Goal: Task Accomplishment & Management: Manage account settings

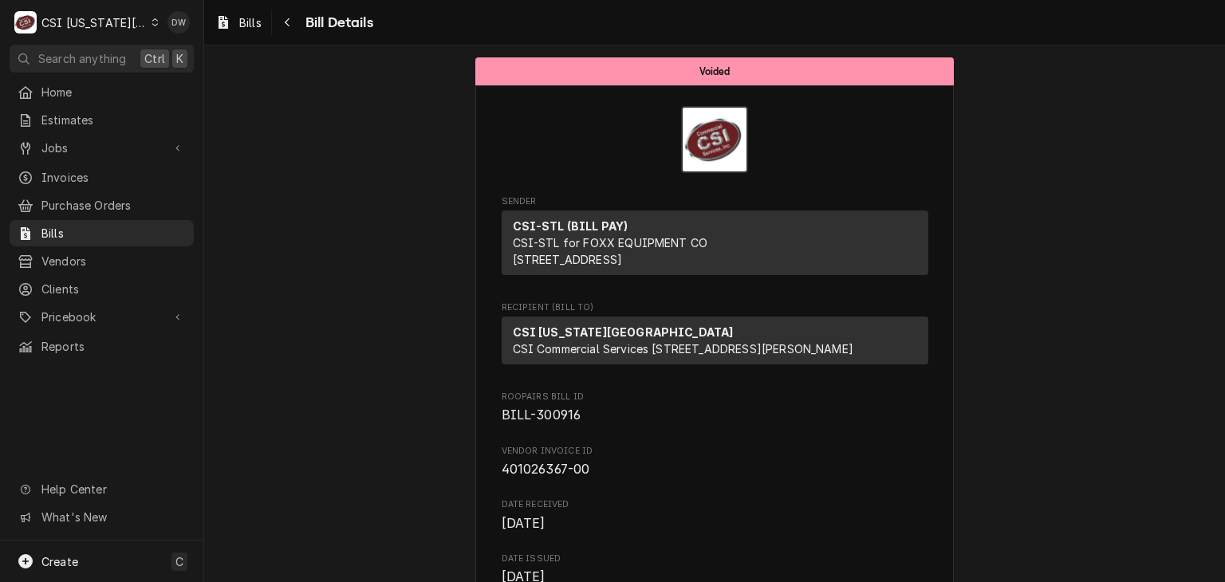
click at [152, 23] on icon "Dynamic Content Wrapper" at bounding box center [155, 22] width 7 height 8
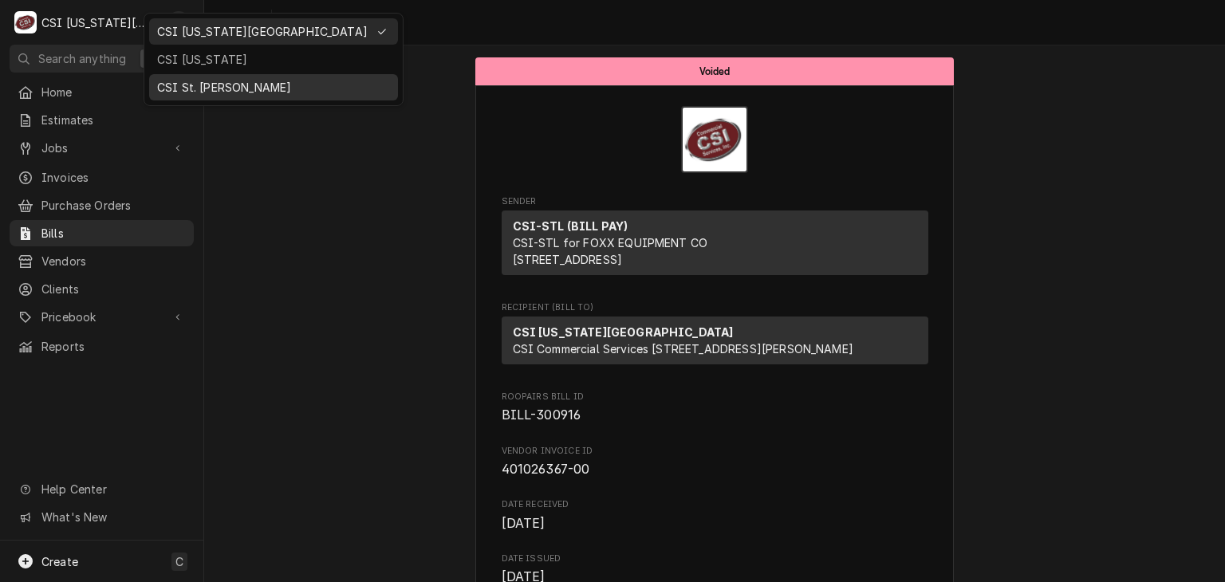
click at [167, 81] on div "CSI St. [PERSON_NAME]" at bounding box center [273, 87] width 233 height 17
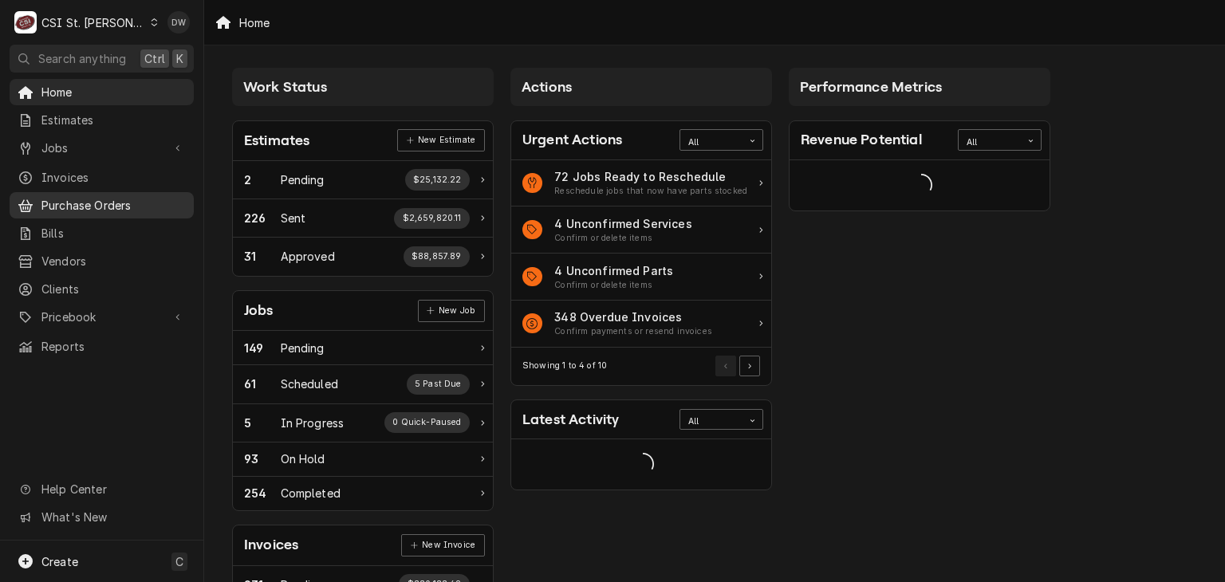
click at [109, 198] on span "Purchase Orders" at bounding box center [113, 205] width 144 height 17
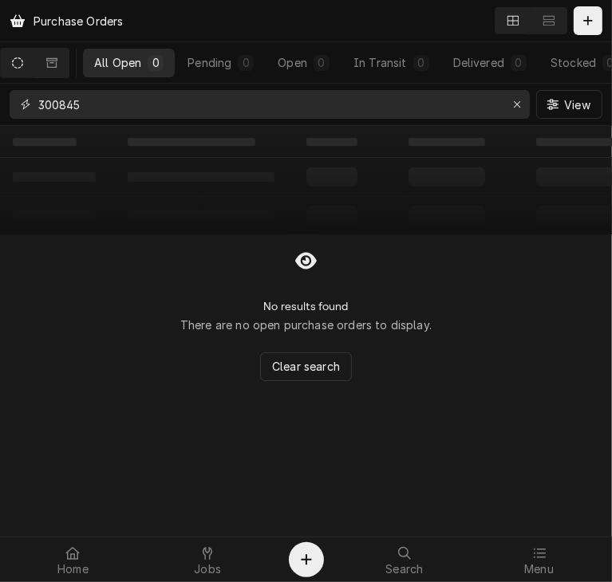
click at [84, 98] on input "300845" at bounding box center [268, 104] width 461 height 29
type input "3"
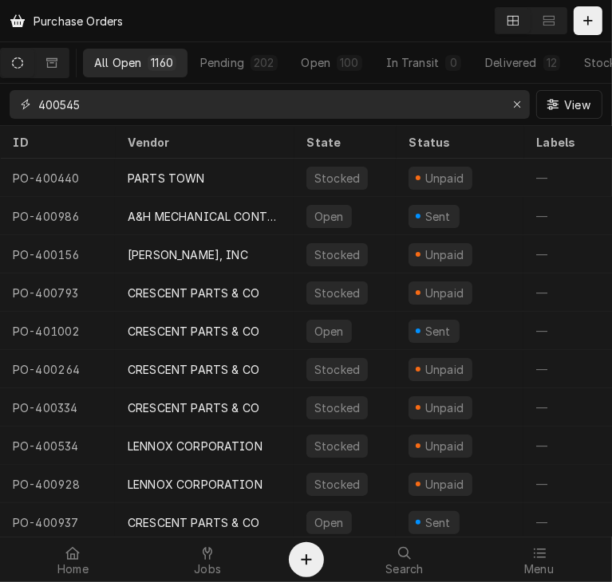
type input "400545"
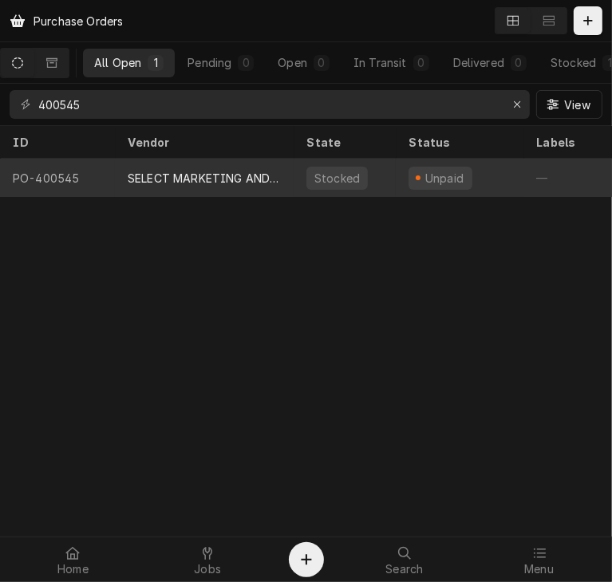
click at [223, 170] on div "SELECT MARKETING AND DISTRIBUTING" at bounding box center [204, 178] width 153 height 17
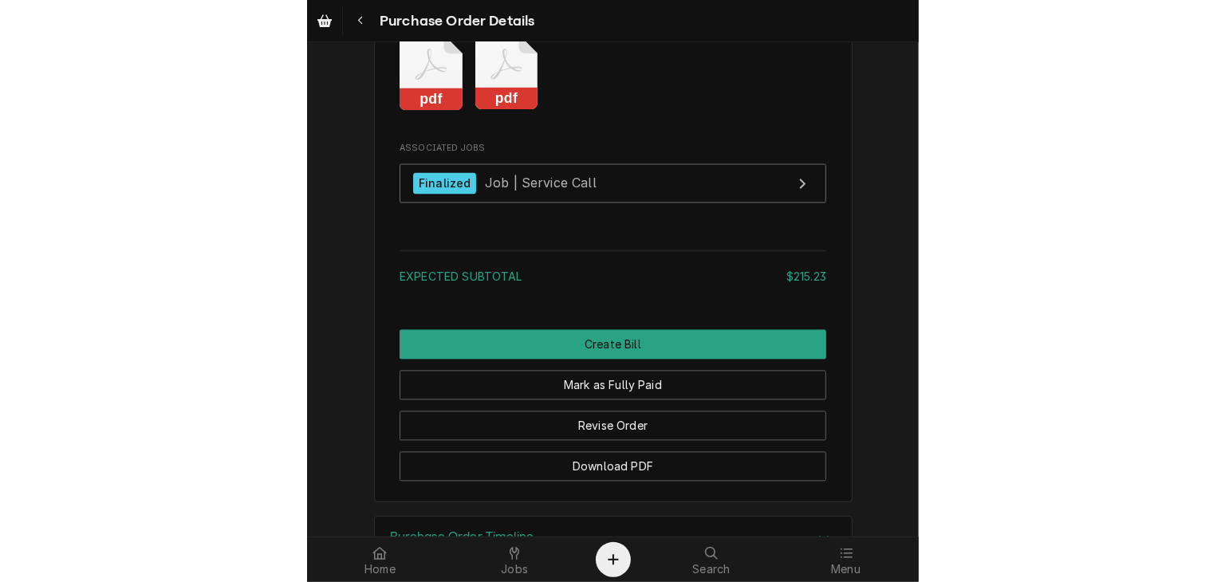
scroll to position [1620, 0]
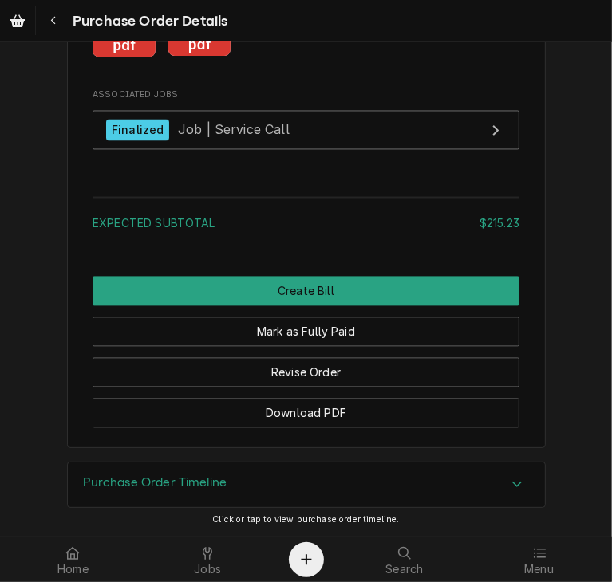
click at [185, 57] on rect "Attachments" at bounding box center [199, 45] width 63 height 22
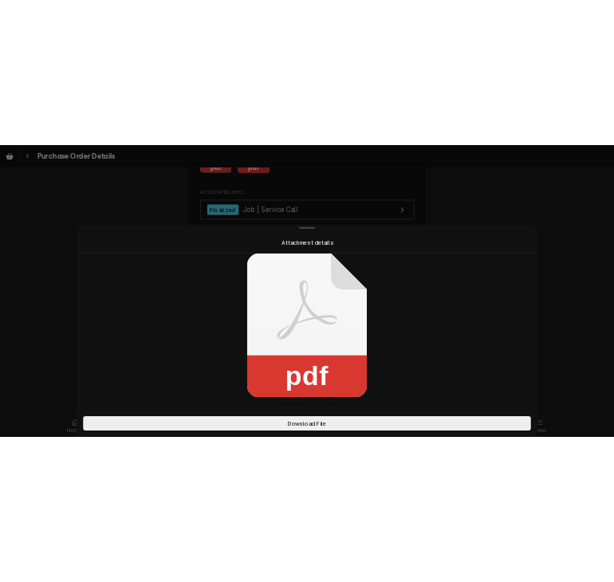
scroll to position [1589, 0]
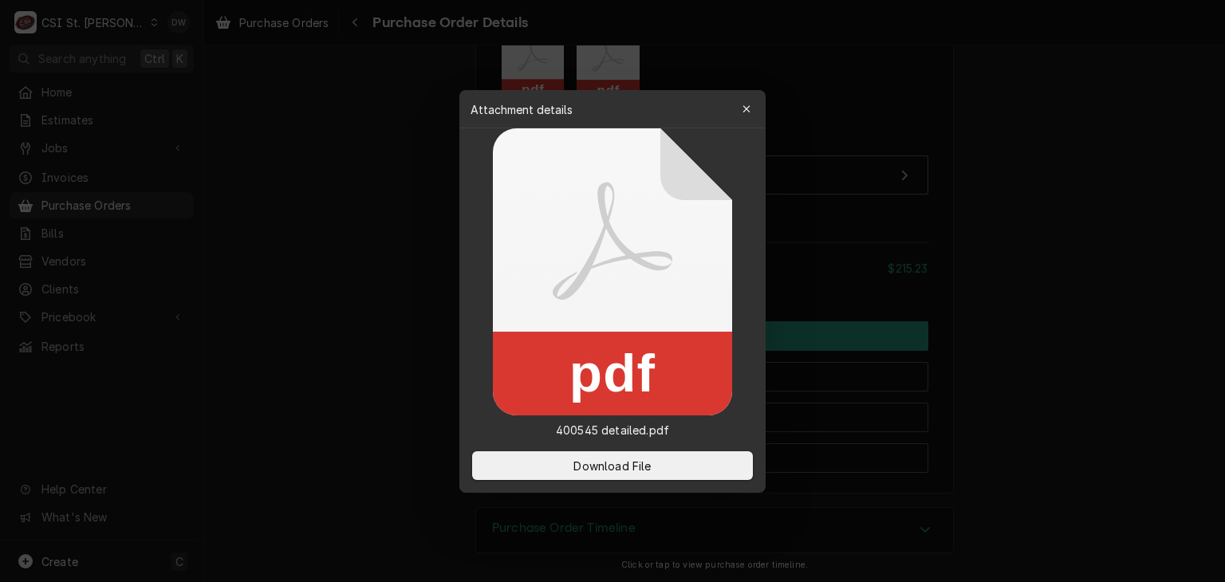
click at [611, 256] on div at bounding box center [612, 291] width 1225 height 582
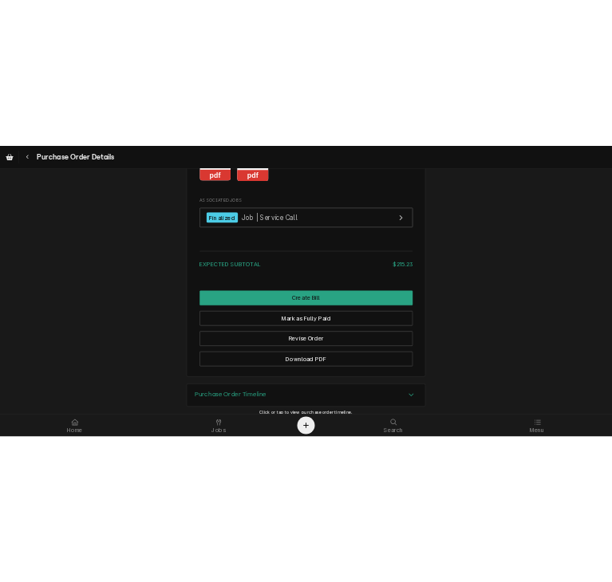
scroll to position [1585, 0]
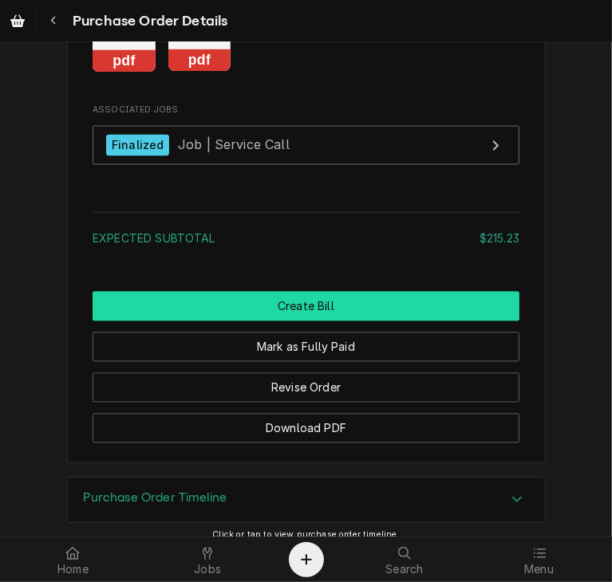
click at [255, 321] on button "Create Bill" at bounding box center [306, 306] width 427 height 30
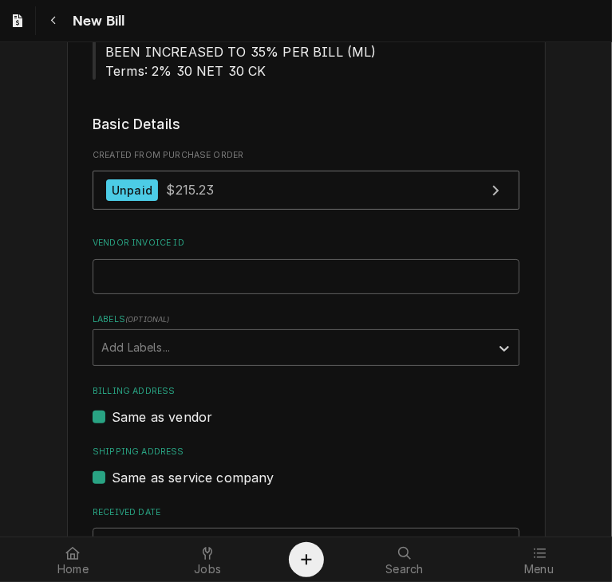
scroll to position [246, 0]
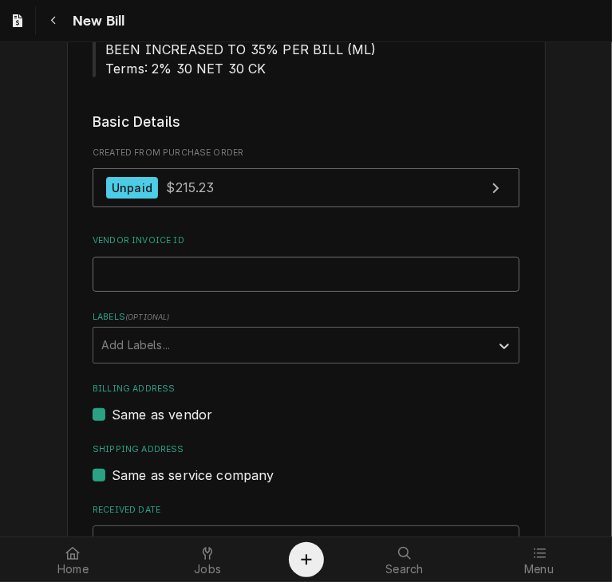
click at [318, 266] on input "Vendor Invoice ID" at bounding box center [306, 274] width 427 height 35
type input "7"
click at [162, 270] on input "Vendor Invoice ID" at bounding box center [306, 274] width 427 height 35
type input "334917"
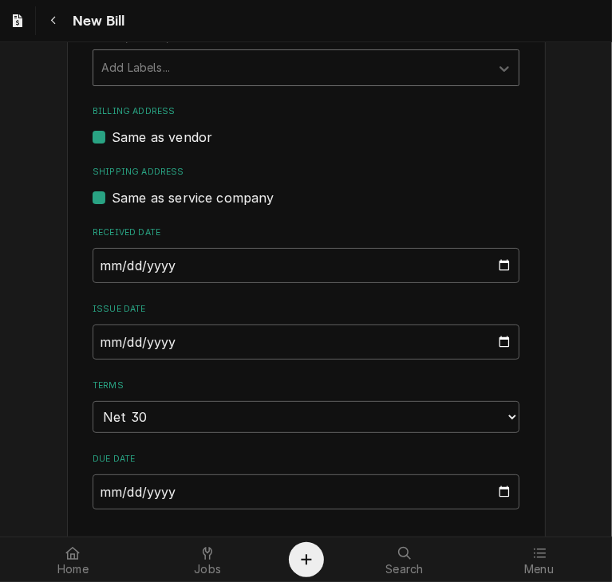
scroll to position [580, 0]
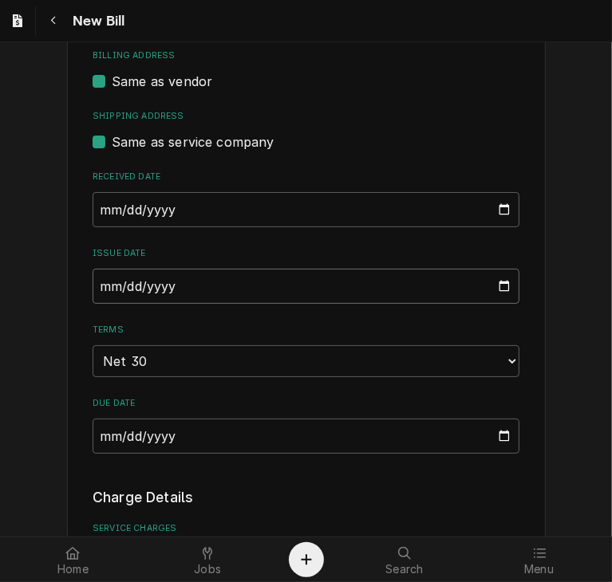
click at [501, 282] on input "2025-08-14" at bounding box center [306, 286] width 427 height 35
type input "2025-07-14"
click at [115, 281] on input "2025-07-14" at bounding box center [306, 286] width 427 height 35
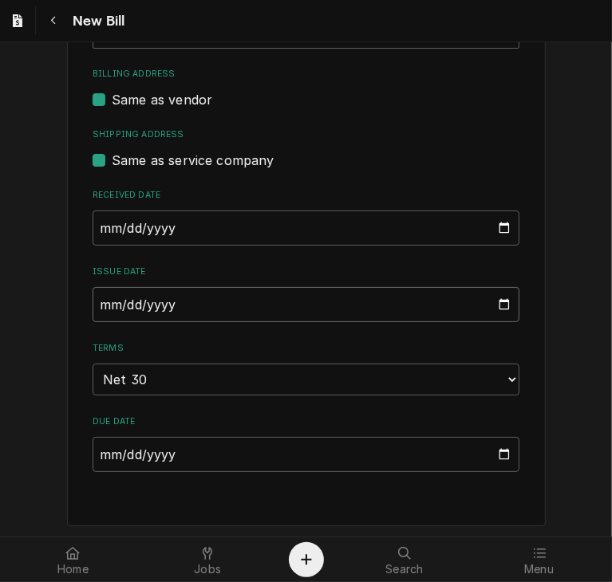
type input "2025-07-01"
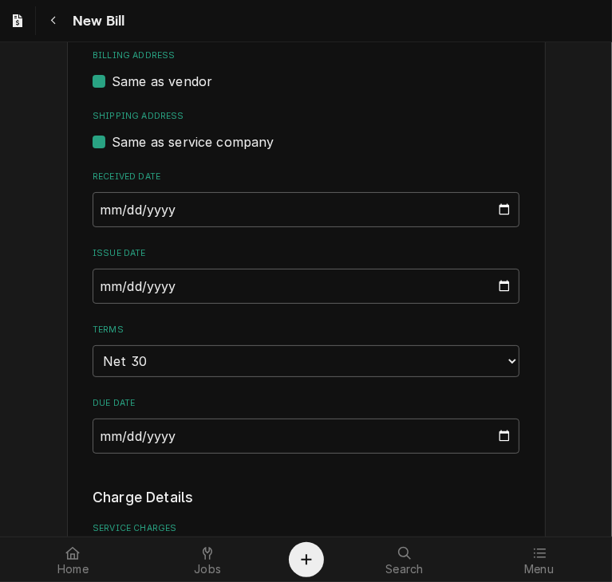
click at [547, 358] on div "Please provide the following information to create your bill: Vendor Details Ve…" at bounding box center [306, 394] width 612 height 1831
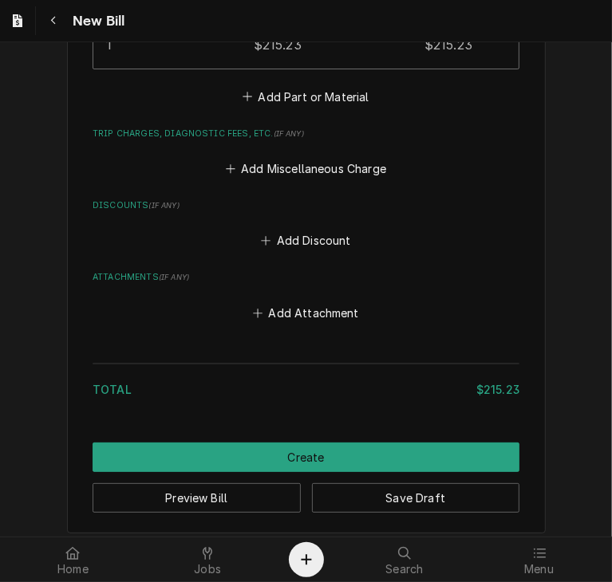
scroll to position [1349, 0]
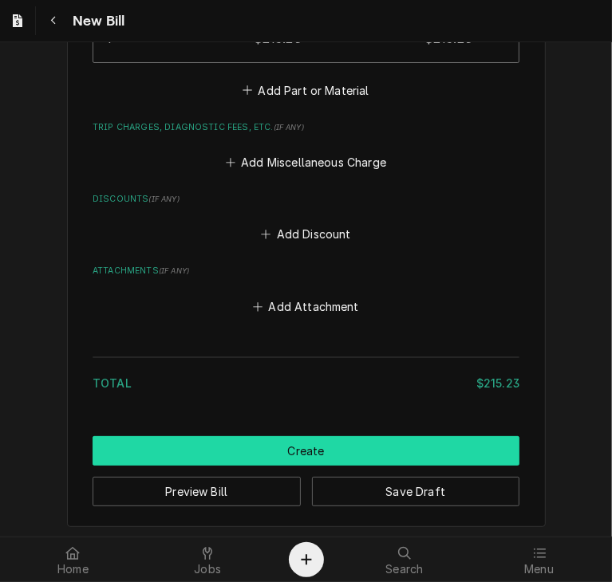
click at [303, 444] on button "Create" at bounding box center [306, 451] width 427 height 30
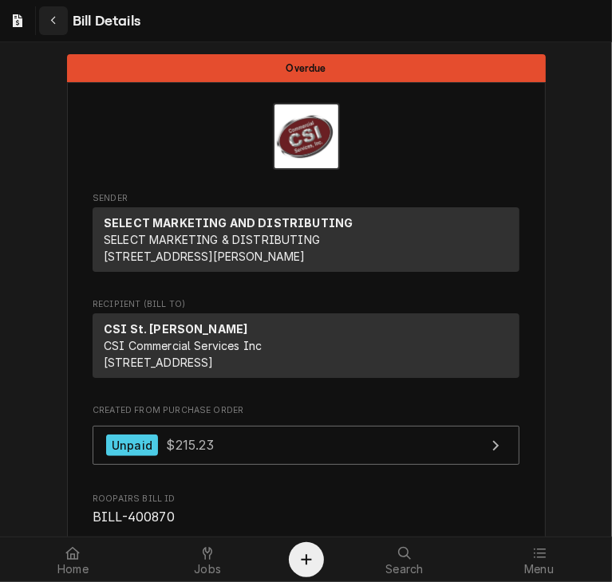
click at [53, 25] on icon "Navigate back" at bounding box center [53, 20] width 7 height 11
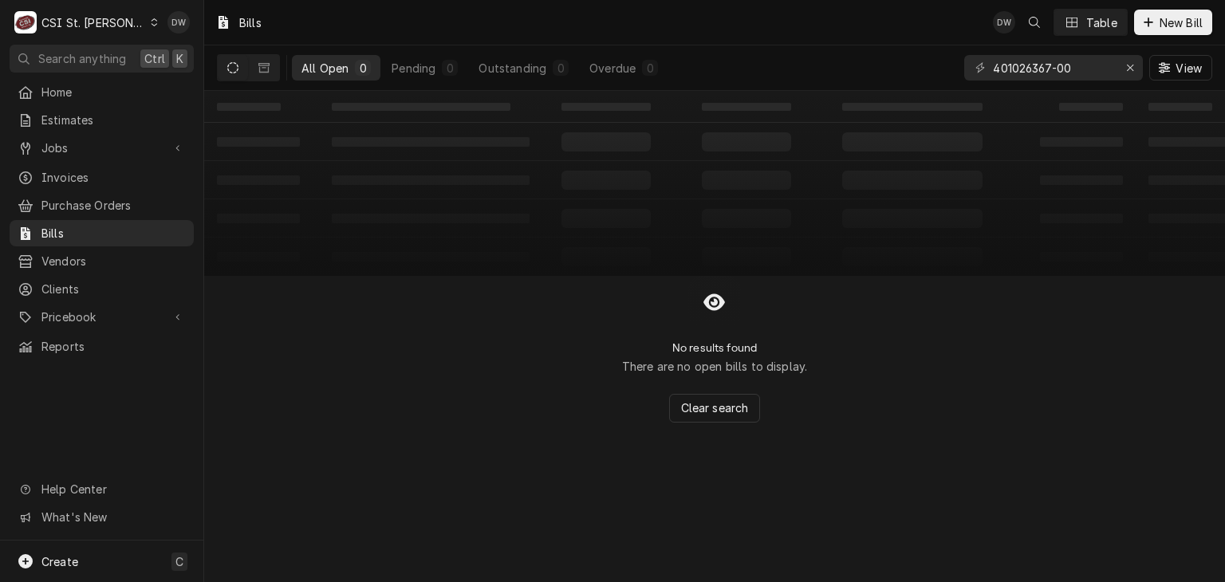
click at [151, 22] on icon "Dynamic Content Wrapper" at bounding box center [154, 22] width 7 height 8
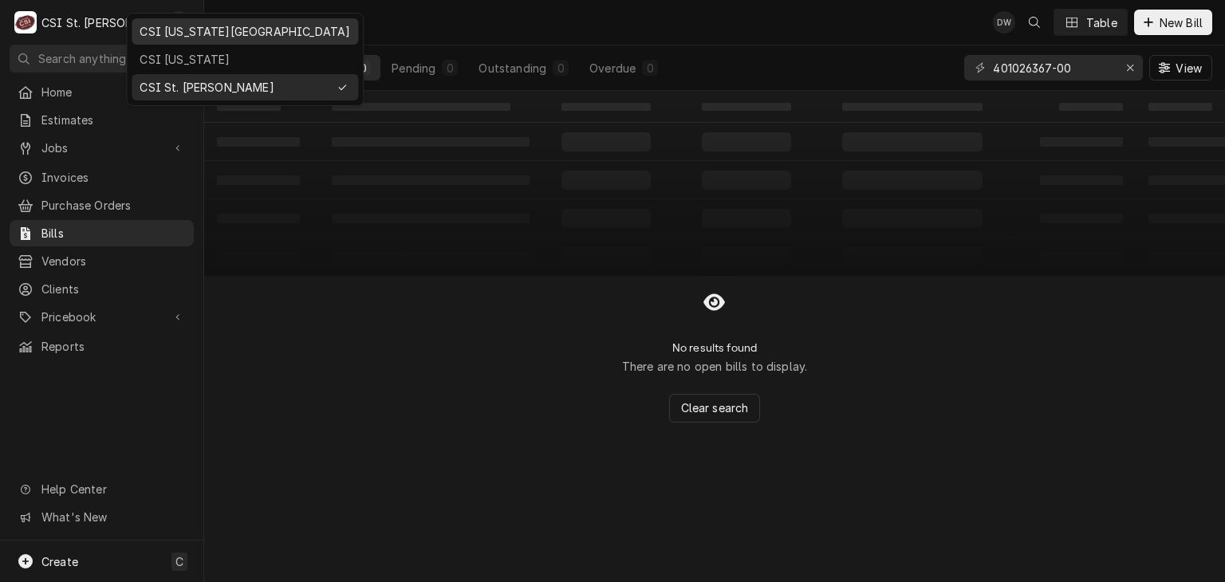
click at [167, 36] on div "CSI [US_STATE][GEOGRAPHIC_DATA]" at bounding box center [245, 31] width 211 height 17
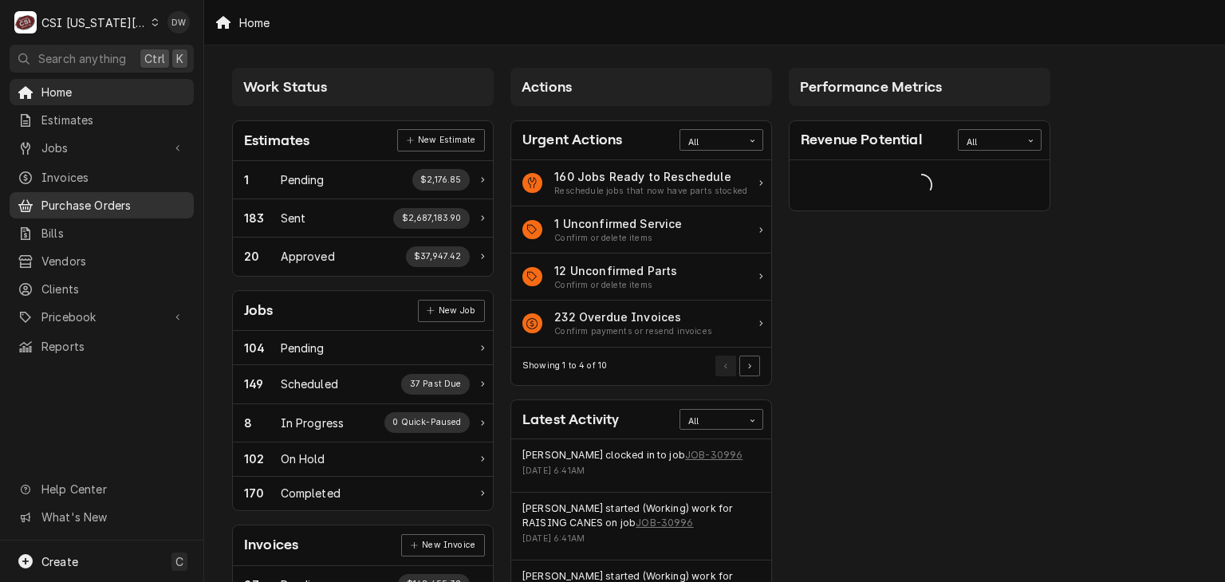
click at [118, 197] on span "Purchase Orders" at bounding box center [113, 205] width 144 height 17
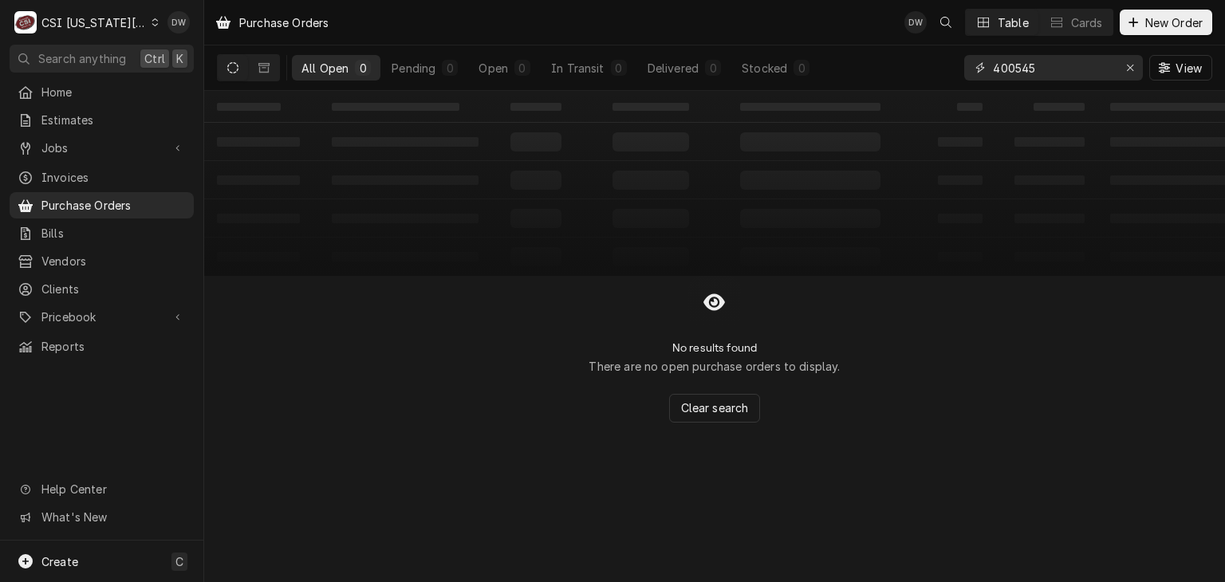
drag, startPoint x: 1049, startPoint y: 64, endPoint x: 953, endPoint y: 77, distance: 97.4
click at [953, 77] on div "All Open 0 Pending 0 Open 0 In Transit 0 Delivered 0 Stocked 0 400545 View" at bounding box center [714, 67] width 995 height 45
paste input "300853"
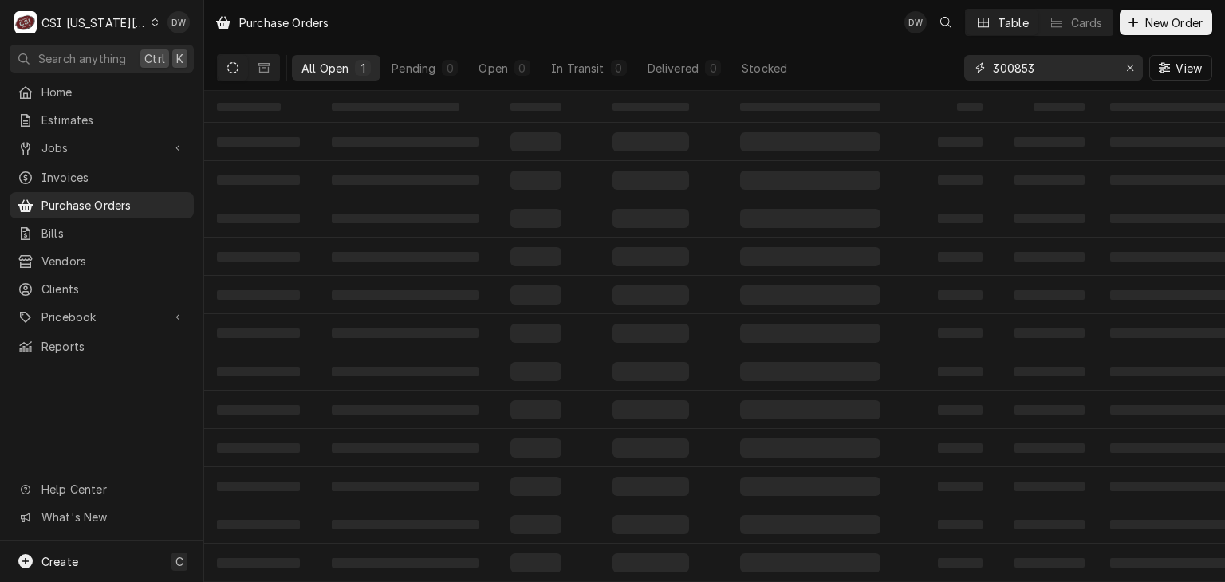
type input "300853"
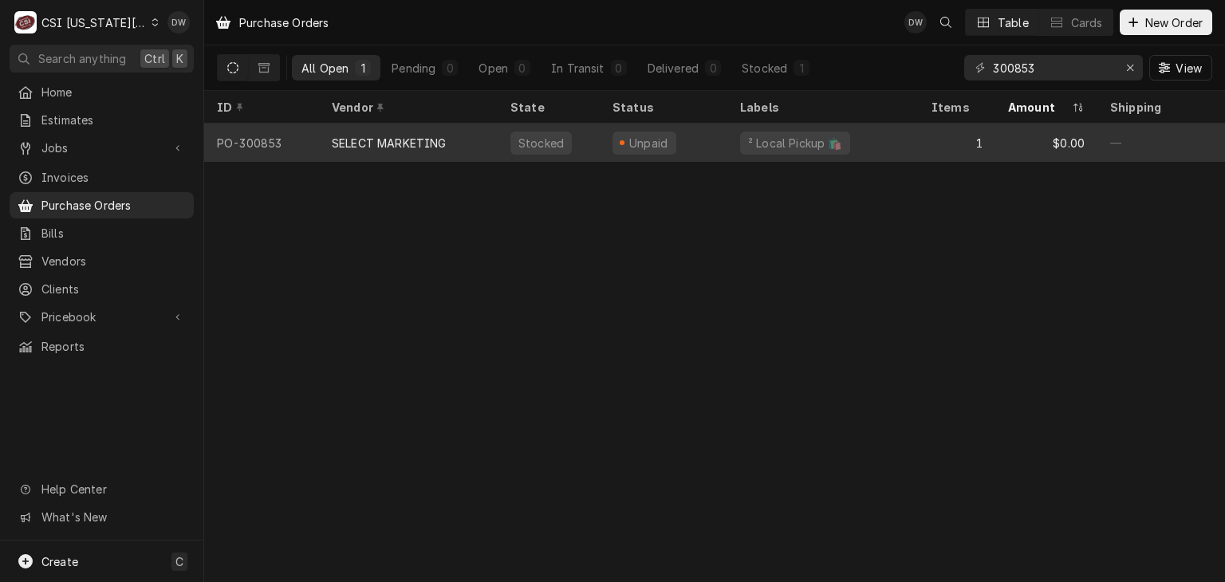
click at [408, 135] on div "SELECT MARKETING" at bounding box center [389, 143] width 115 height 17
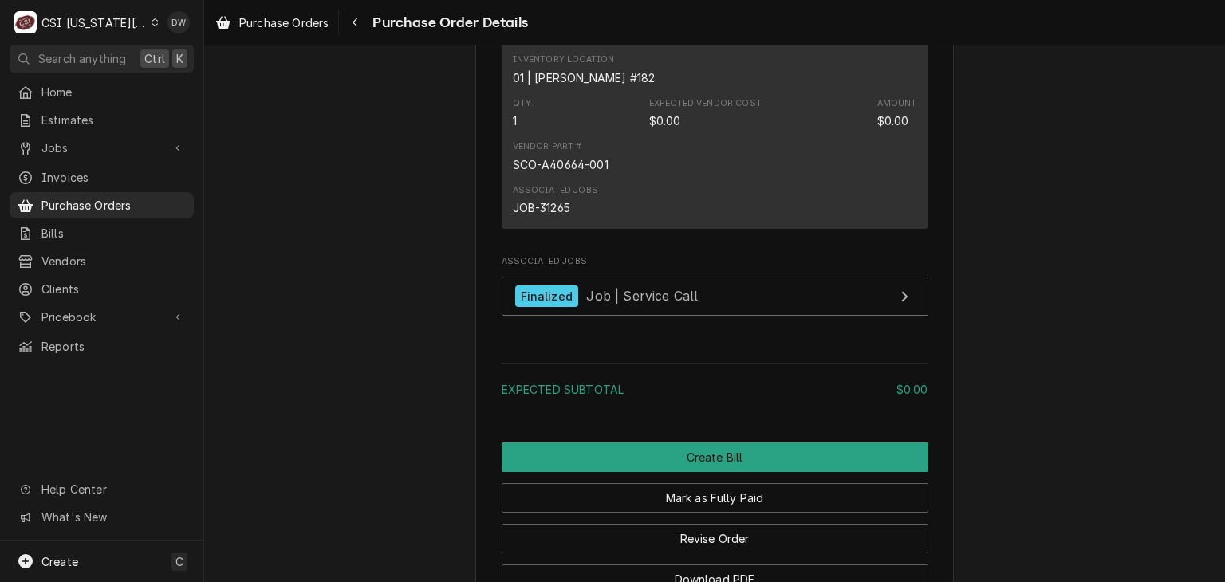
scroll to position [1458, 0]
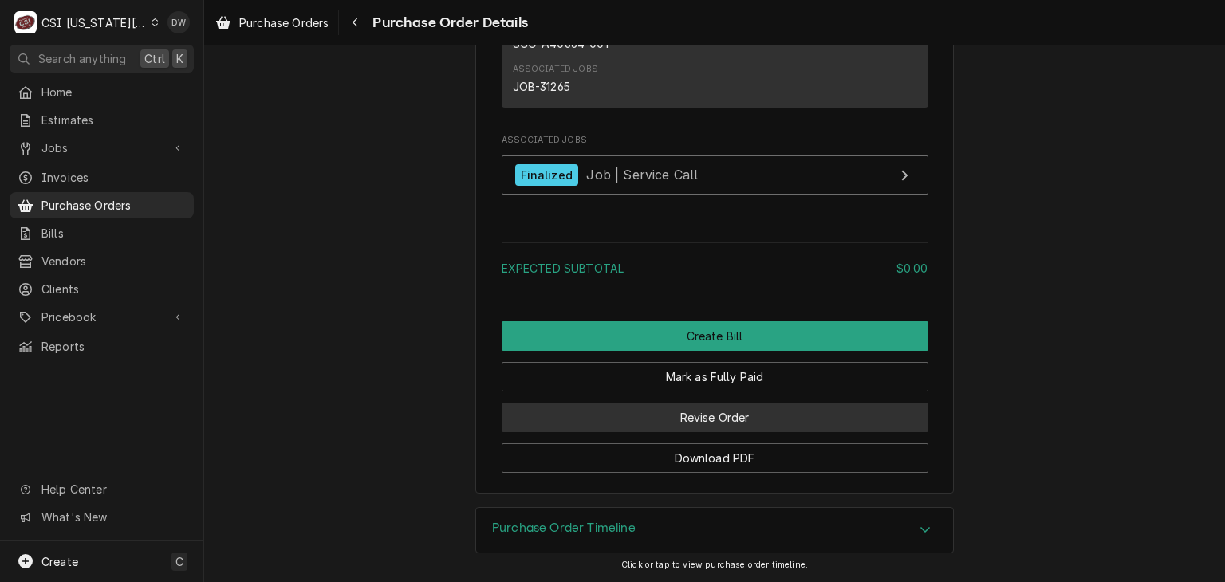
click at [839, 417] on button "Revise Order" at bounding box center [715, 418] width 427 height 30
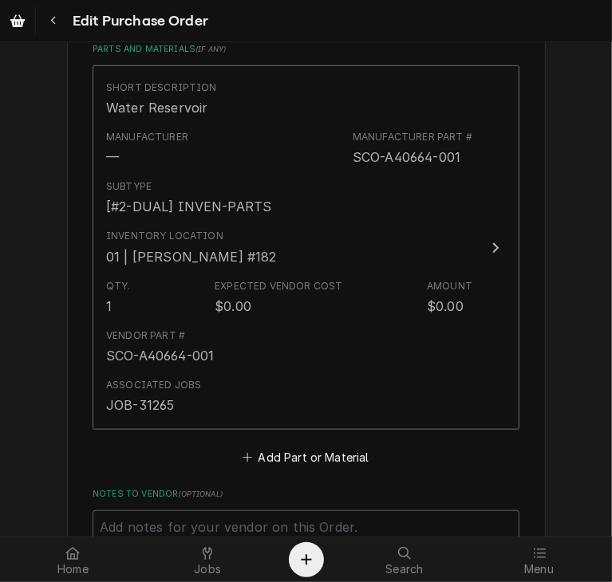
scroll to position [1045, 0]
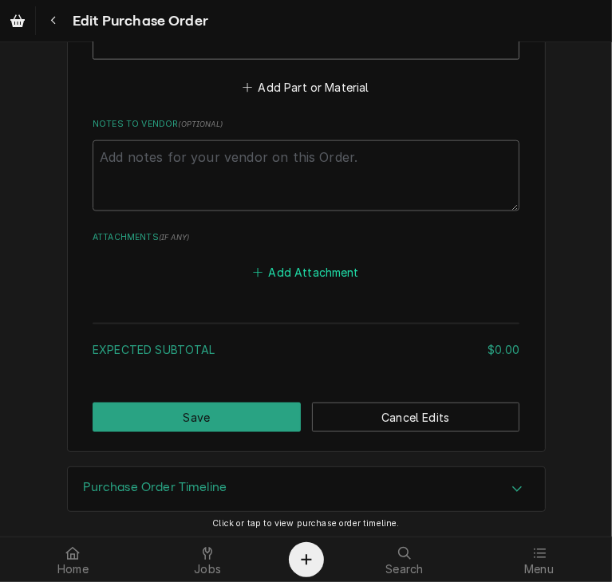
click at [317, 272] on button "Add Attachment" at bounding box center [306, 273] width 112 height 22
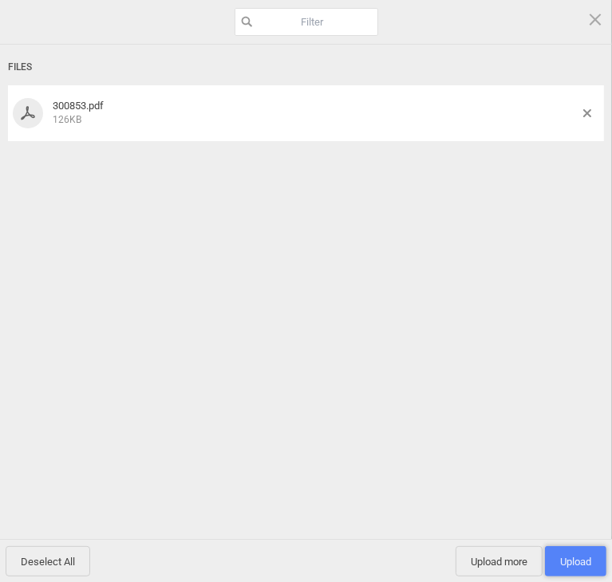
click at [575, 565] on span "Upload 1" at bounding box center [575, 562] width 31 height 12
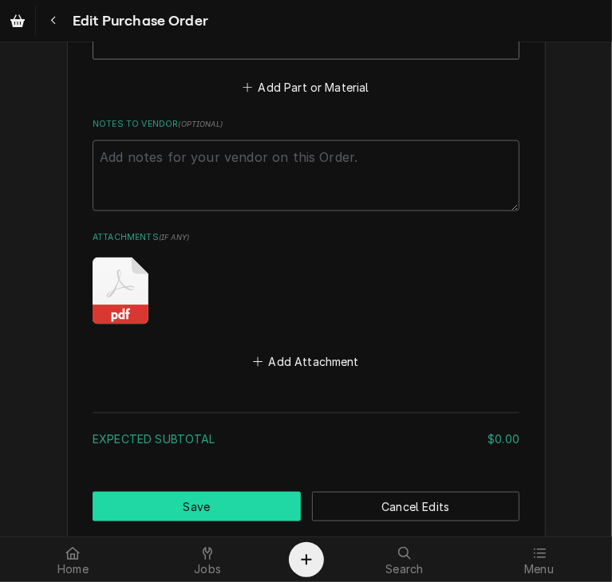
click at [248, 505] on button "Save" at bounding box center [197, 507] width 208 height 30
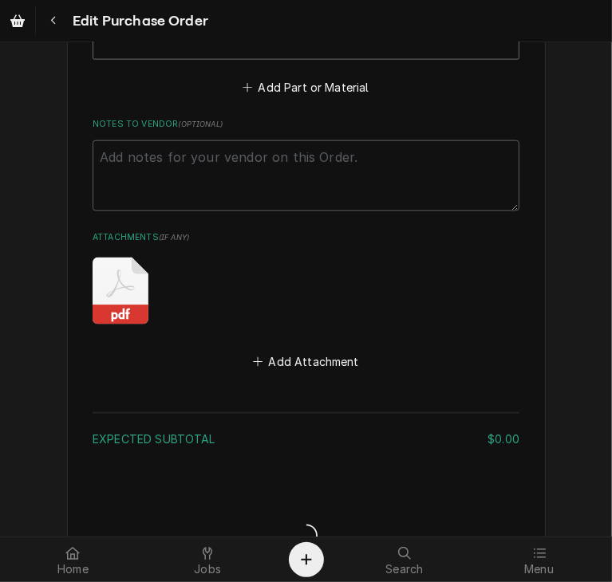
type textarea "x"
